Goal: Information Seeking & Learning: Learn about a topic

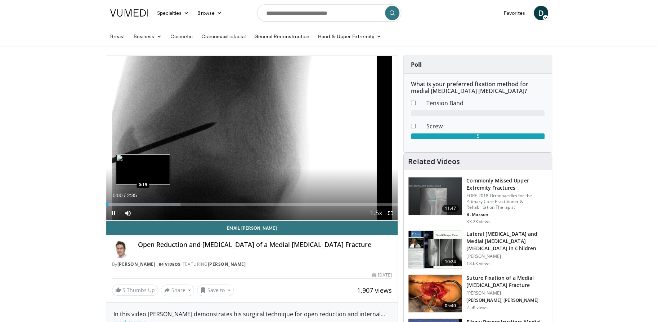
click at [143, 204] on div "Progress Bar" at bounding box center [143, 204] width 75 height 3
click at [167, 207] on div "Current Time 0:19 / Duration 2:35 Pause Skip Backward Skip Forward Mute Loaded …" at bounding box center [252, 213] width 292 height 14
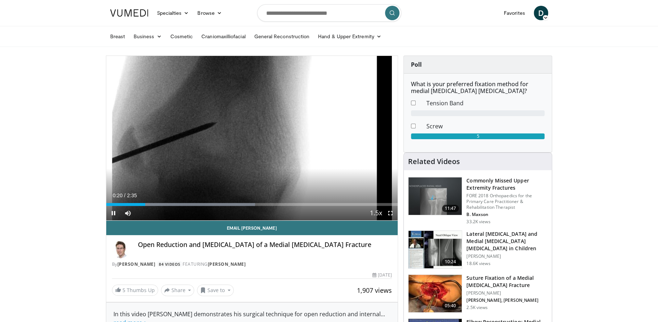
click at [182, 207] on div "Current Time 0:20 / Duration 2:35 Pause Skip Backward Skip Forward Mute Loaded …" at bounding box center [252, 213] width 292 height 14
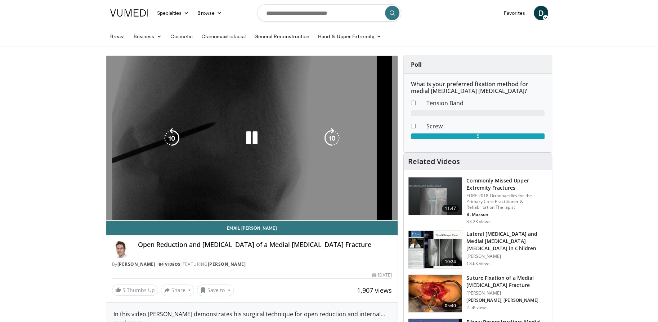
click at [187, 195] on div "10 seconds Tap to unmute" at bounding box center [252, 138] width 292 height 164
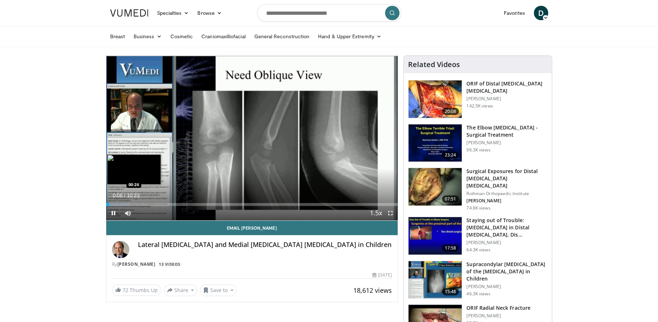
click at [118, 203] on div "Loaded : 8.00% 00:06 00:26" at bounding box center [252, 204] width 292 height 3
click at [127, 203] on div "Progress Bar" at bounding box center [127, 204] width 42 height 3
click at [138, 203] on div "Progress Bar" at bounding box center [135, 204] width 45 height 3
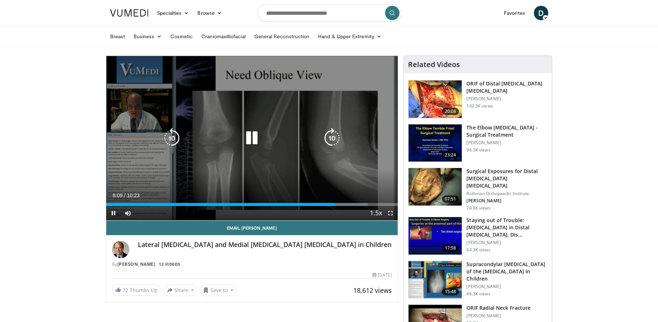
click at [254, 139] on icon "Video Player" at bounding box center [252, 138] width 20 height 20
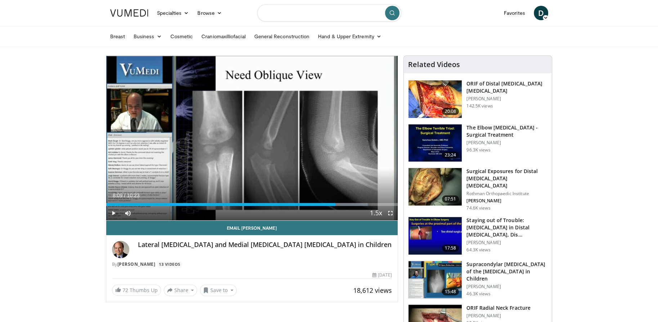
click at [295, 9] on input "Search topics, interventions" at bounding box center [329, 12] width 144 height 17
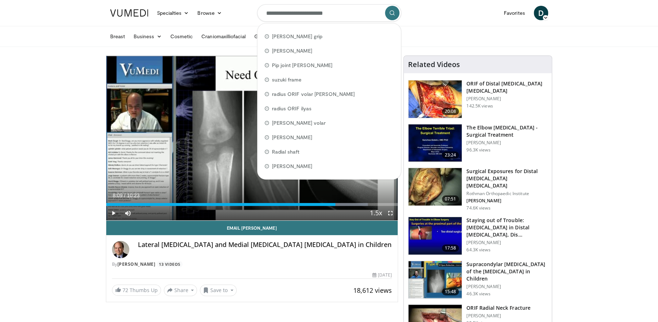
type input "**********"
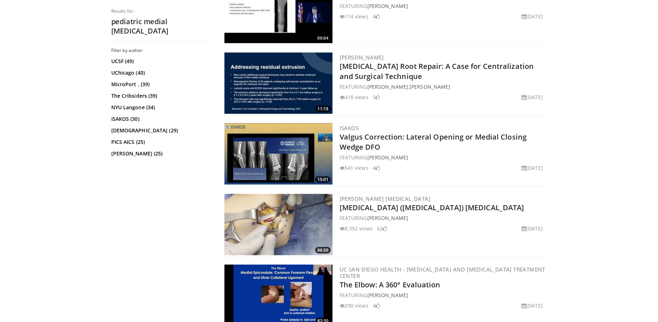
scroll to position [1281, 0]
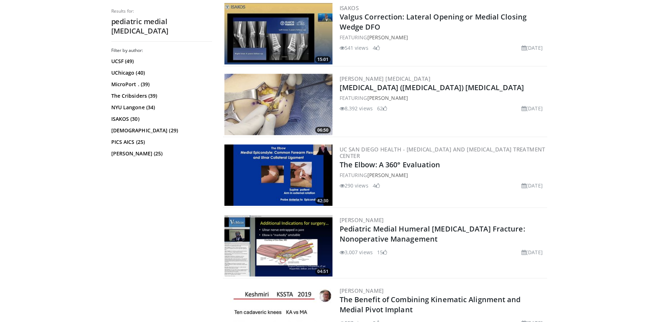
drag, startPoint x: 419, startPoint y: 222, endPoint x: 634, endPoint y: 202, distance: 215.7
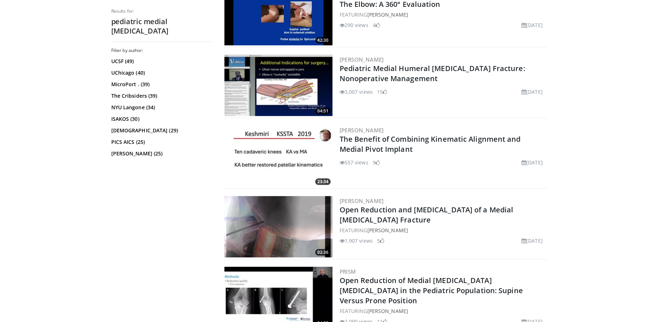
scroll to position [1541, 0]
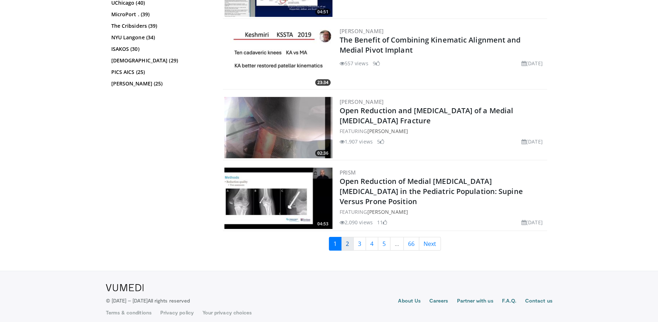
click at [346, 240] on link "2" at bounding box center [347, 244] width 13 height 14
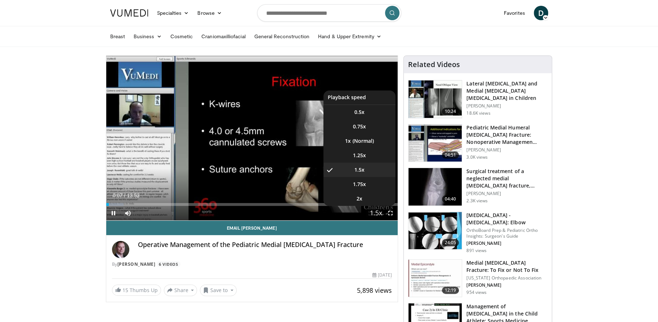
click at [382, 212] on button "Playback Rate" at bounding box center [376, 213] width 14 height 14
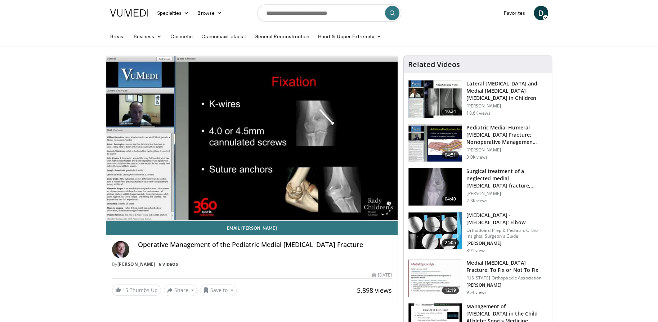
click at [382, 212] on video-js "**********" at bounding box center [252, 138] width 292 height 165
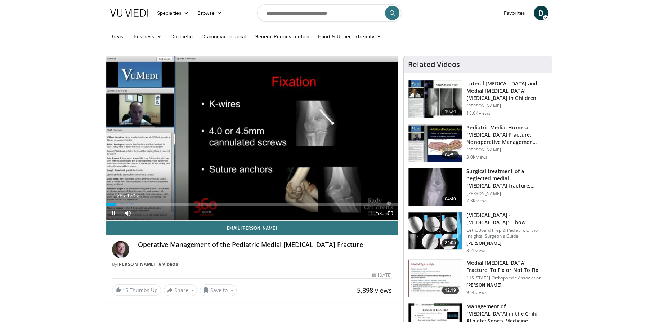
click at [378, 215] on span "Video Player" at bounding box center [376, 213] width 10 height 14
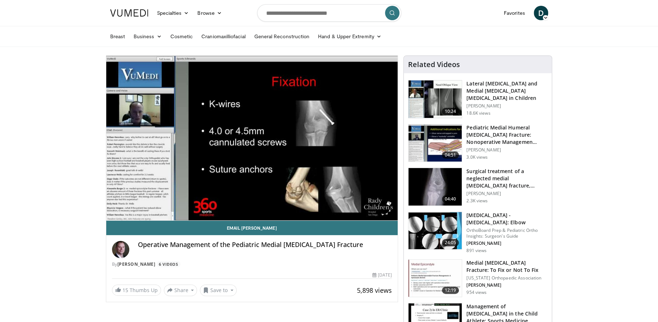
click at [378, 215] on div "10 seconds Tap to unmute" at bounding box center [252, 138] width 292 height 164
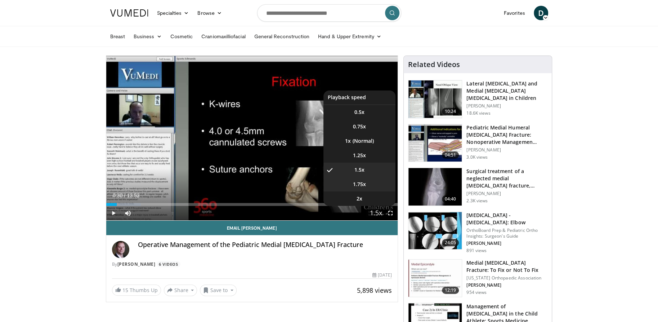
click at [370, 188] on li "1.75x" at bounding box center [360, 184] width 72 height 14
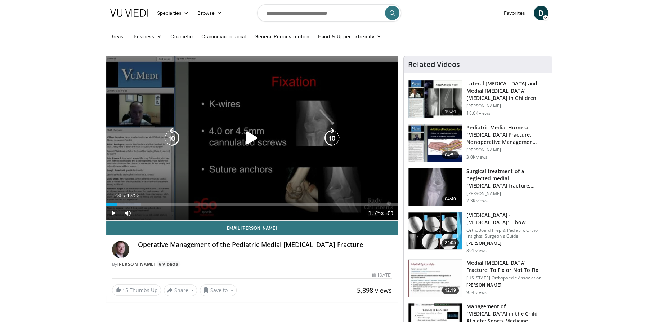
click at [254, 137] on icon "Video Player" at bounding box center [252, 138] width 20 height 20
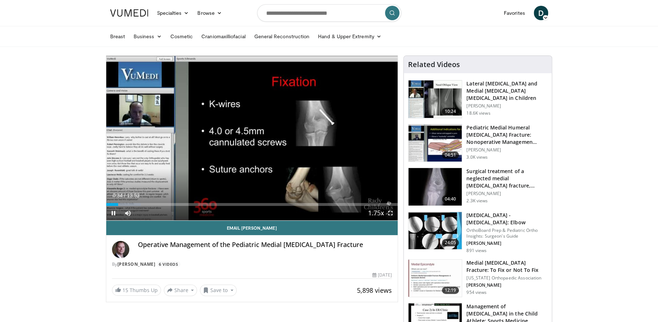
click at [388, 208] on span "Video Player" at bounding box center [390, 213] width 14 height 14
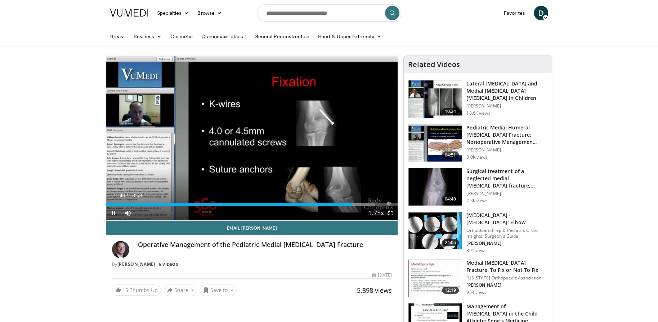
click at [356, 207] on div "Current Time 11:43 / Duration 13:53 Pause Skip Backward Skip Forward Mute 19% L…" at bounding box center [252, 213] width 292 height 14
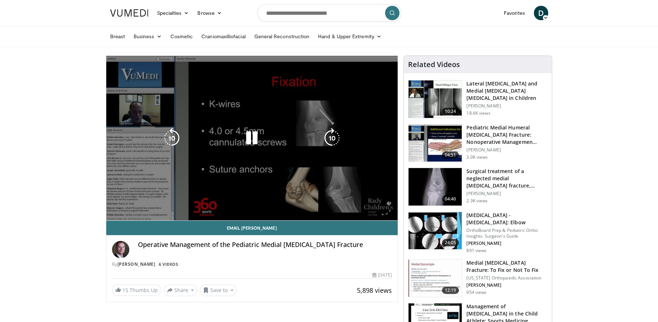
click at [358, 204] on video-js "**********" at bounding box center [252, 138] width 292 height 165
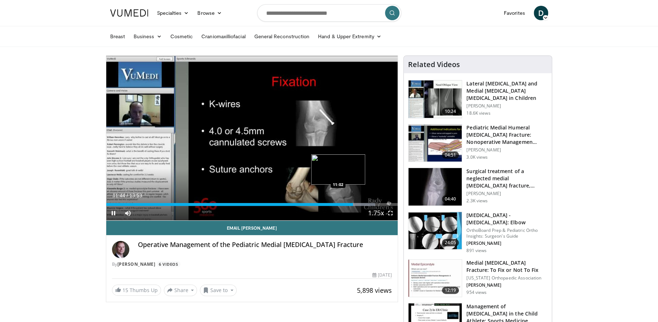
click at [363, 204] on div "Progress Bar" at bounding box center [361, 204] width 27 height 3
click at [368, 204] on div "Loaded : 92.23% 12:14 12:24" at bounding box center [252, 204] width 292 height 3
click at [373, 205] on div "Progress Bar" at bounding box center [367, 204] width 18 height 3
click at [383, 207] on span "Video Player" at bounding box center [390, 213] width 14 height 14
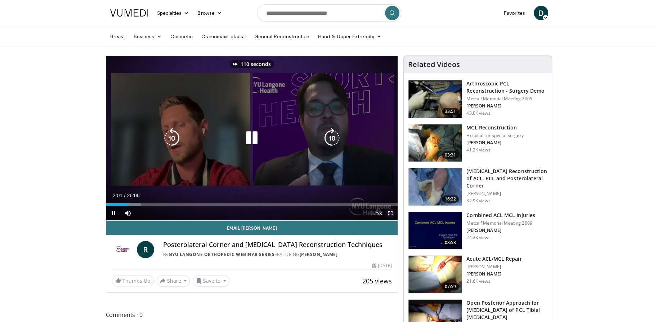
drag, startPoint x: 393, startPoint y: 212, endPoint x: 395, endPoint y: 253, distance: 41.5
click at [393, 212] on span "Video Player" at bounding box center [390, 213] width 14 height 14
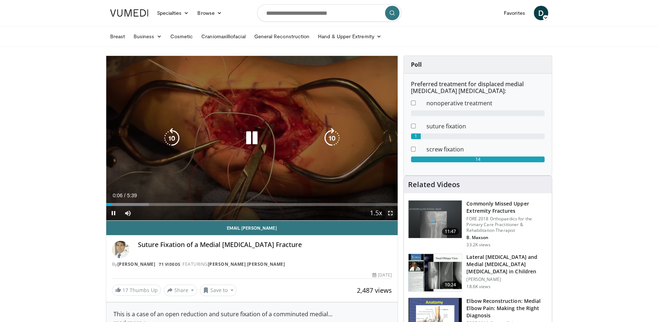
drag, startPoint x: 391, startPoint y: 210, endPoint x: 392, endPoint y: 253, distance: 42.9
click at [391, 211] on span "Video Player" at bounding box center [390, 213] width 14 height 14
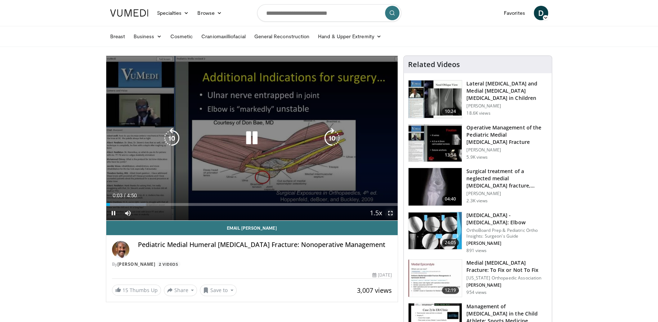
drag, startPoint x: 393, startPoint y: 215, endPoint x: 395, endPoint y: 256, distance: 41.5
click at [393, 215] on span "Video Player" at bounding box center [390, 213] width 14 height 14
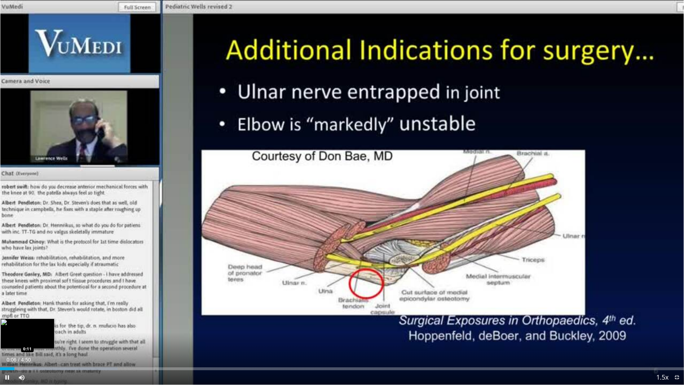
click at [27, 321] on div "Loaded : 17.19% 0:06 0:11" at bounding box center [342, 366] width 684 height 7
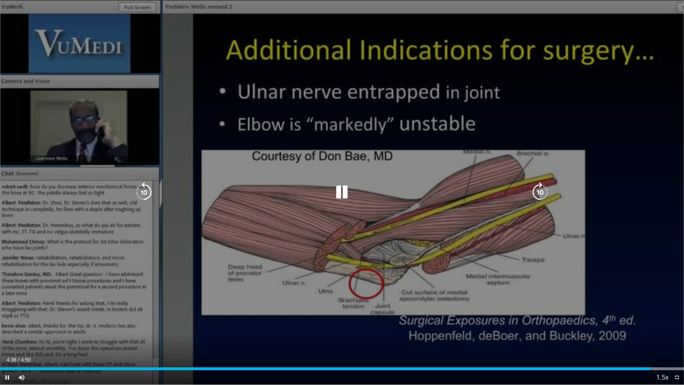
click at [333, 191] on icon "Video Player" at bounding box center [342, 192] width 20 height 20
click at [341, 189] on icon "Video Player" at bounding box center [342, 192] width 20 height 20
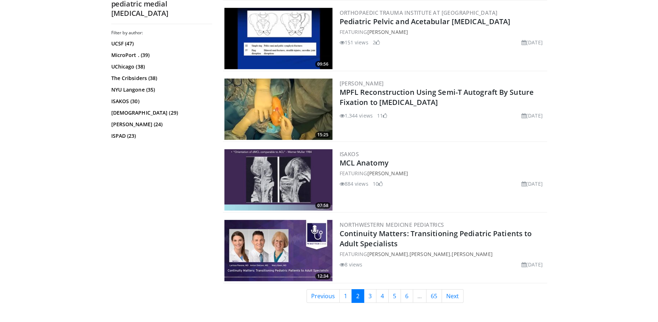
scroll to position [1602, 0]
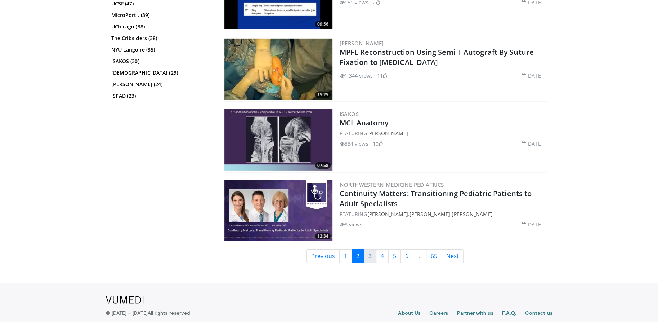
click at [372, 249] on link "3" at bounding box center [370, 256] width 13 height 14
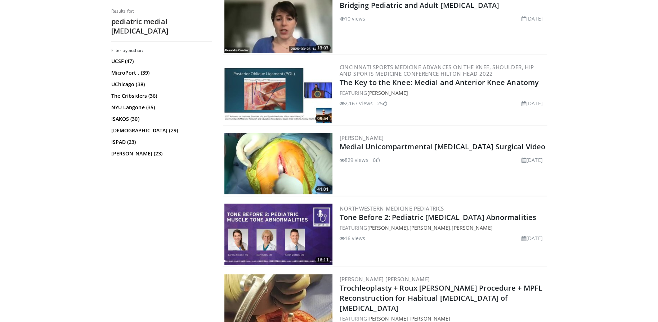
scroll to position [1522, 0]
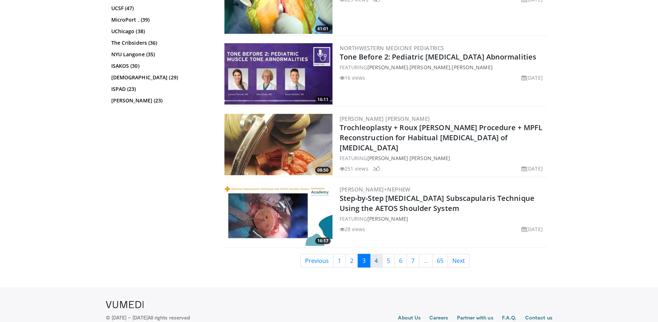
click at [373, 256] on link "4" at bounding box center [376, 261] width 13 height 14
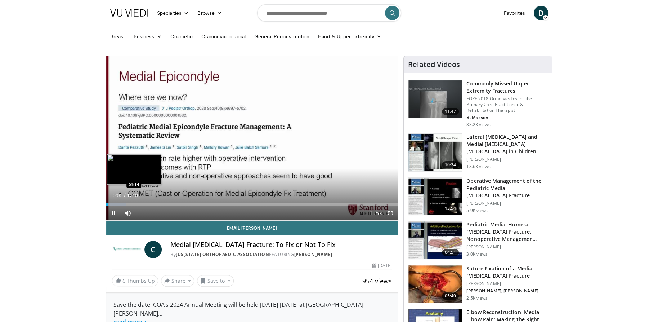
click at [136, 200] on div "Loaded : 6.76% 00:05 01:14" at bounding box center [252, 202] width 292 height 7
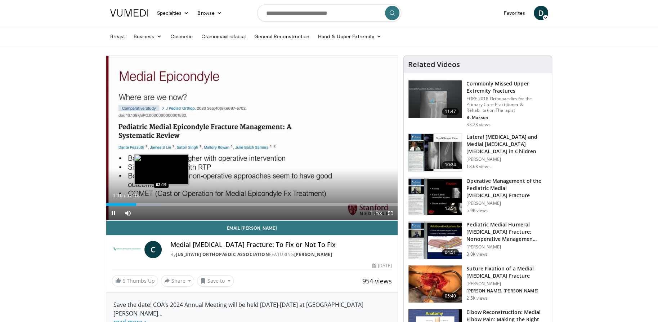
click at [148, 203] on div "Loaded : 18.94% 01:16 02:19" at bounding box center [252, 204] width 292 height 3
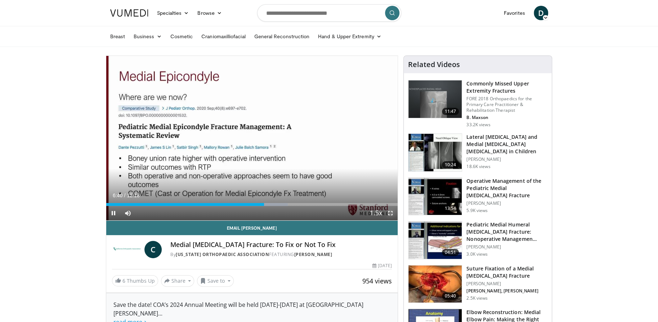
click at [392, 214] on span "Video Player" at bounding box center [390, 213] width 14 height 14
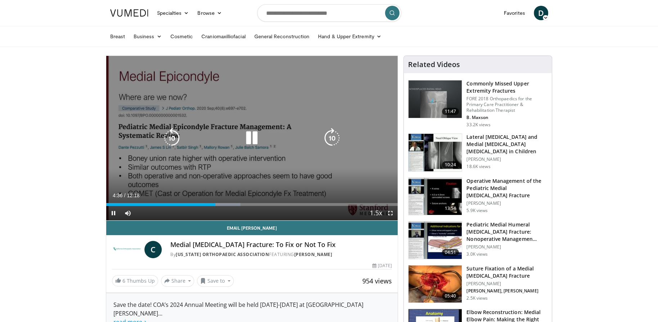
click at [163, 111] on div "60 seconds Tap to unmute" at bounding box center [252, 138] width 292 height 164
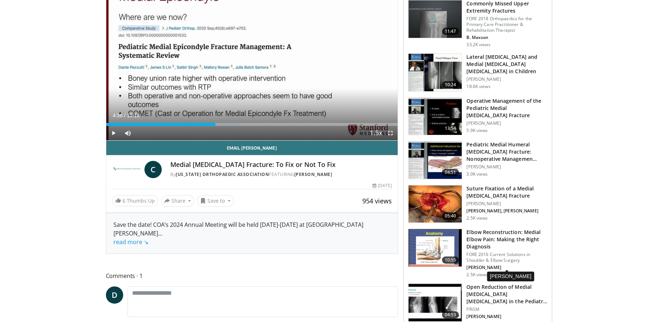
scroll to position [240, 0]
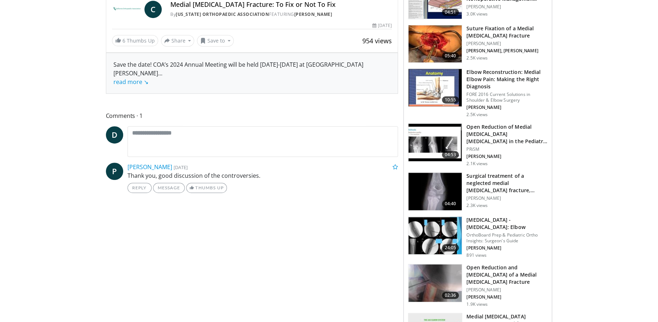
click at [422, 142] on img at bounding box center [435, 142] width 53 height 37
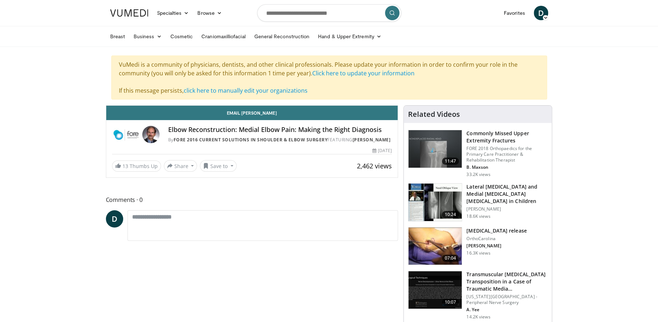
drag, startPoint x: 327, startPoint y: 109, endPoint x: 302, endPoint y: 125, distance: 29.4
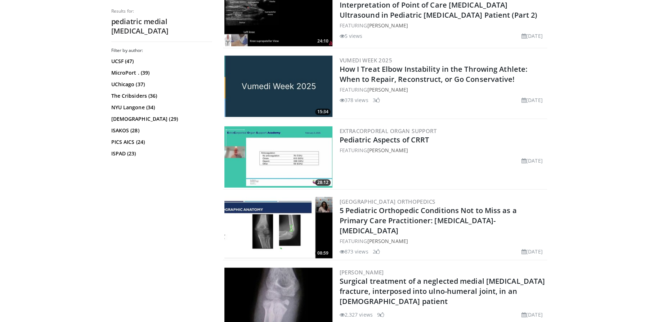
scroll to position [721, 0]
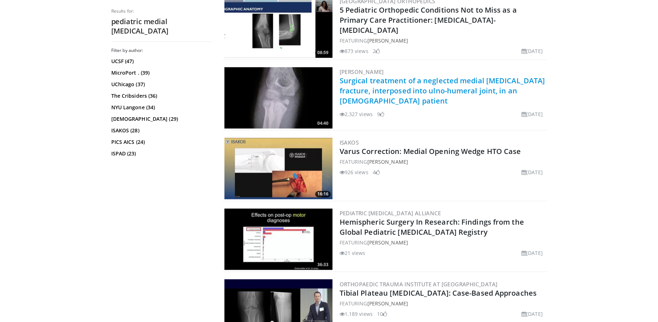
click at [455, 90] on link "Surgical treatment of a neglected medial [MEDICAL_DATA] fracture, interposed in…" at bounding box center [443, 91] width 206 height 30
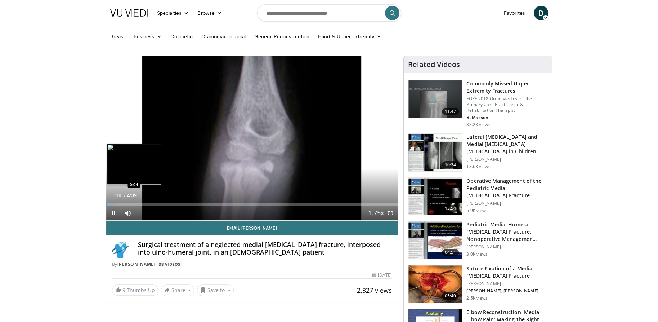
click at [111, 204] on div "Progress Bar" at bounding box center [111, 204] width 10 height 3
click at [118, 204] on div "Progress Bar" at bounding box center [121, 204] width 31 height 3
click at [125, 204] on div "Progress Bar" at bounding box center [132, 204] width 52 height 3
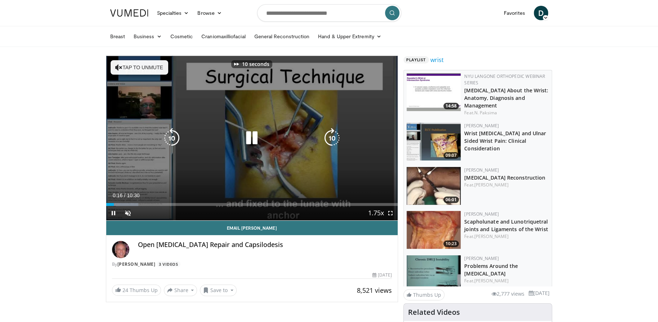
click at [141, 68] on button "Tap to unmute" at bounding box center [140, 67] width 58 height 14
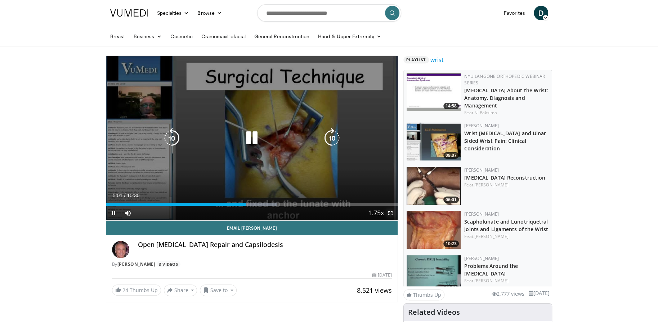
drag, startPoint x: 390, startPoint y: 210, endPoint x: 391, endPoint y: 252, distance: 41.8
click at [390, 210] on span "Video Player" at bounding box center [390, 213] width 14 height 14
